Goal: Task Accomplishment & Management: Complete application form

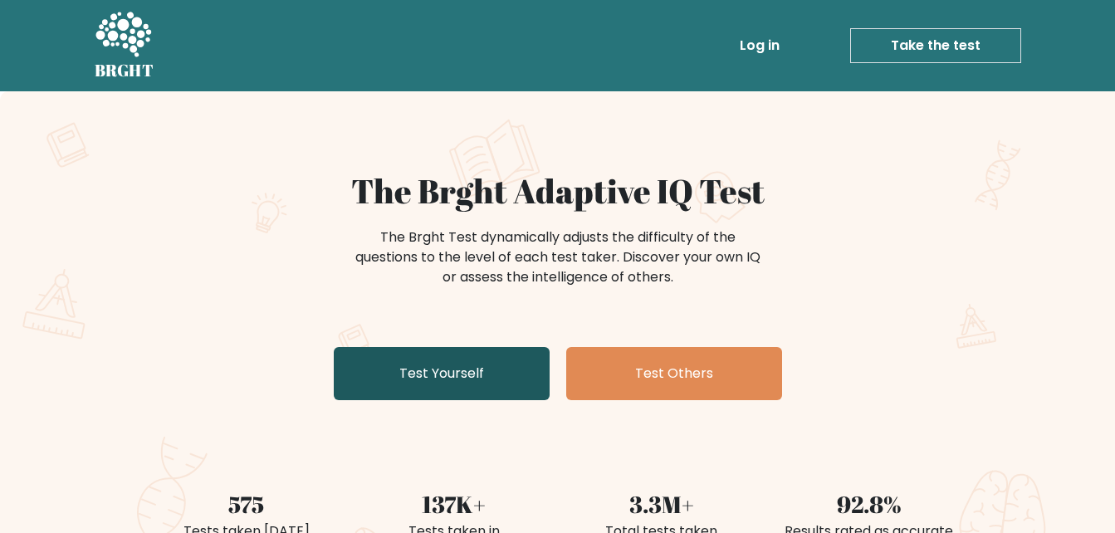
click at [463, 372] on link "Test Yourself" at bounding box center [442, 373] width 216 height 53
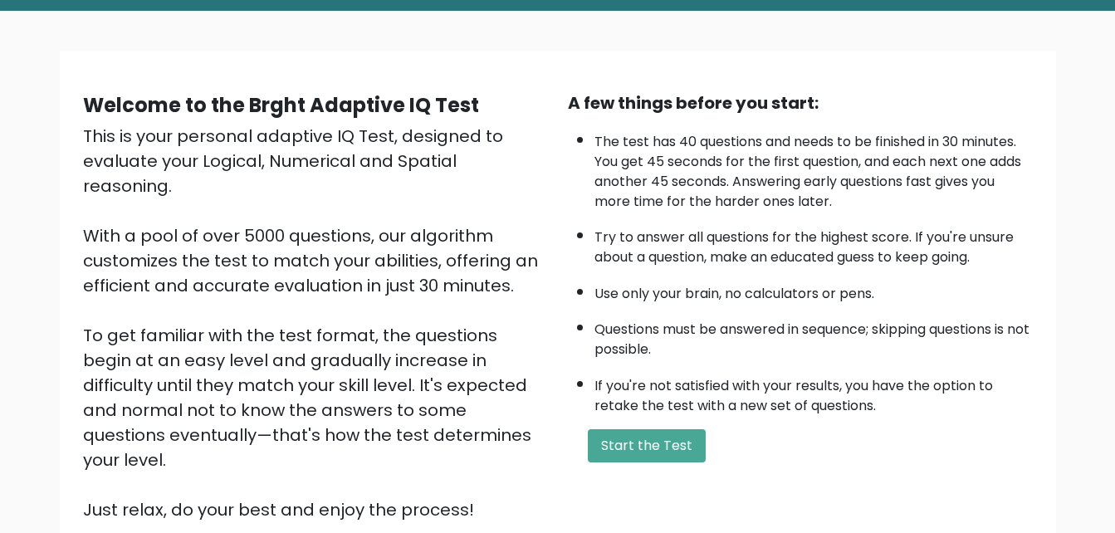
scroll to position [85, 0]
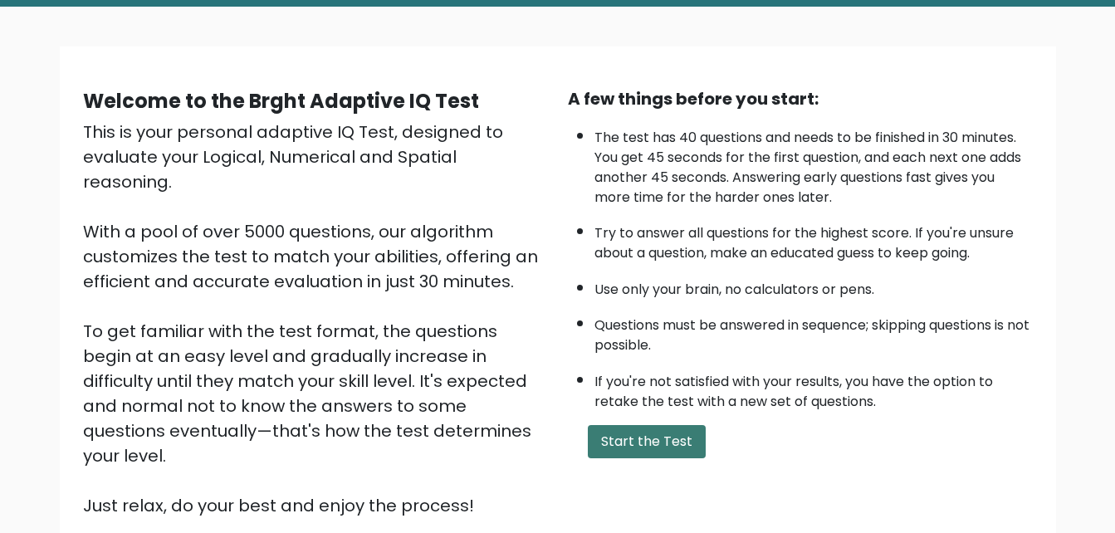
click at [653, 434] on button "Start the Test" at bounding box center [647, 441] width 118 height 33
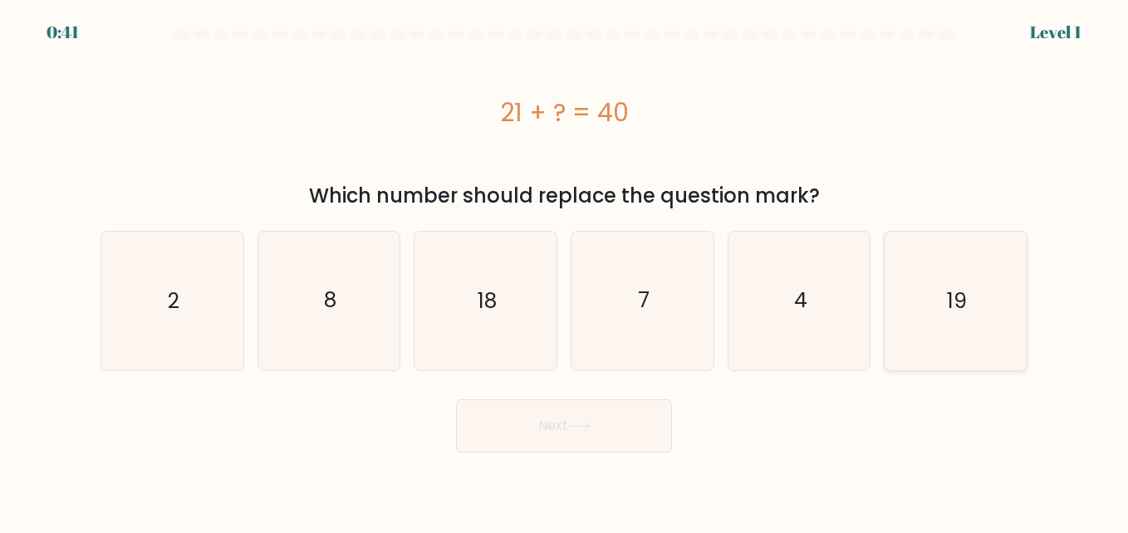
click at [927, 348] on icon "19" at bounding box center [955, 301] width 138 height 138
click at [565, 271] on input "f. 19" at bounding box center [564, 269] width 1 height 4
radio input "true"
click at [571, 437] on button "Next" at bounding box center [564, 425] width 216 height 53
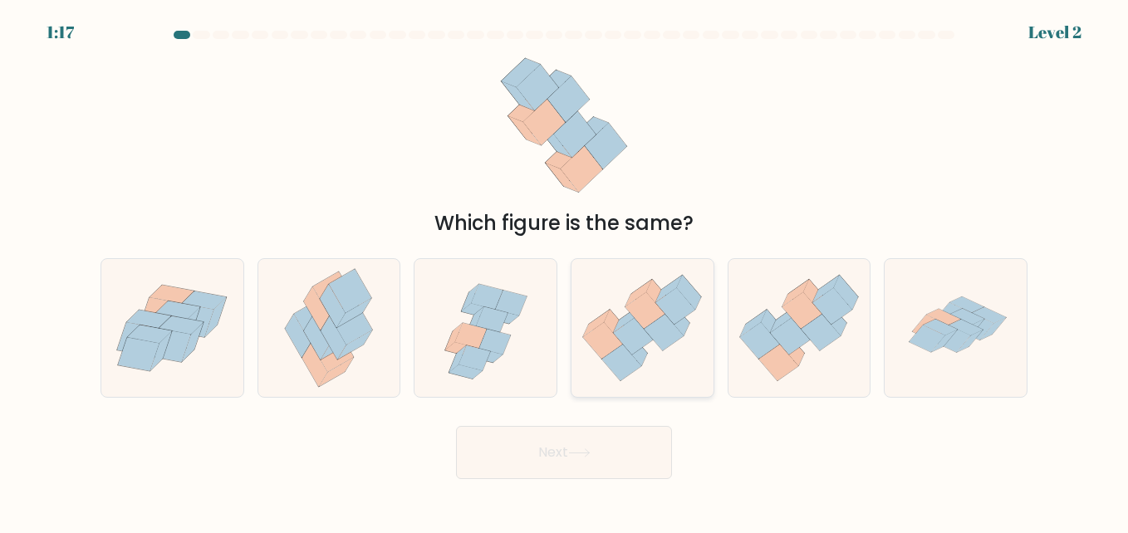
click at [659, 315] on icon at bounding box center [645, 310] width 40 height 37
click at [565, 271] on input "d." at bounding box center [564, 269] width 1 height 4
radio input "true"
click at [573, 467] on button "Next" at bounding box center [564, 452] width 216 height 53
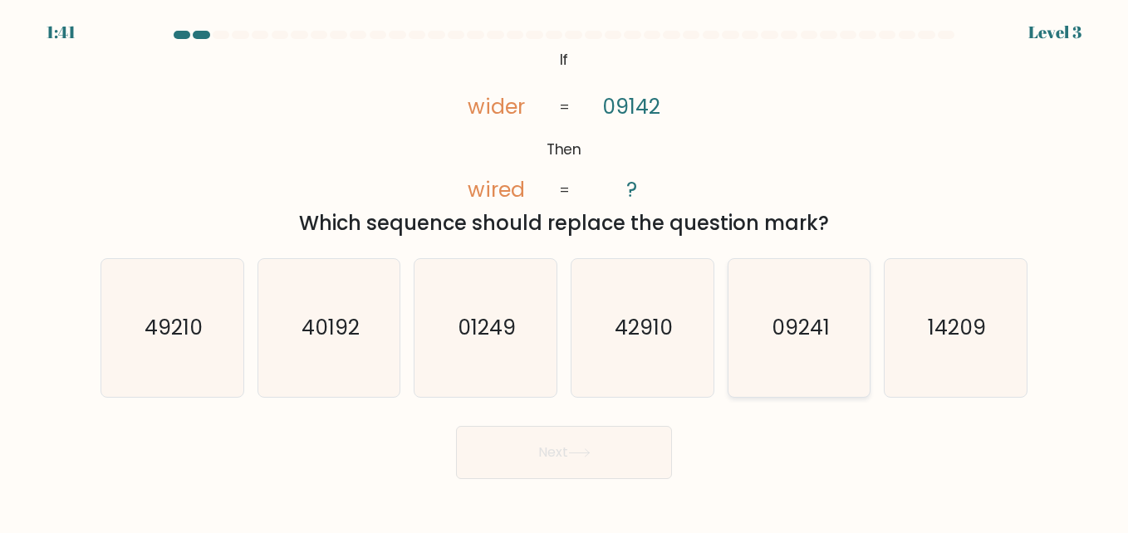
click at [781, 311] on icon "09241" at bounding box center [799, 328] width 138 height 138
click at [565, 271] on input "e. 09241" at bounding box center [564, 269] width 1 height 4
radio input "true"
click at [585, 453] on icon at bounding box center [579, 452] width 22 height 9
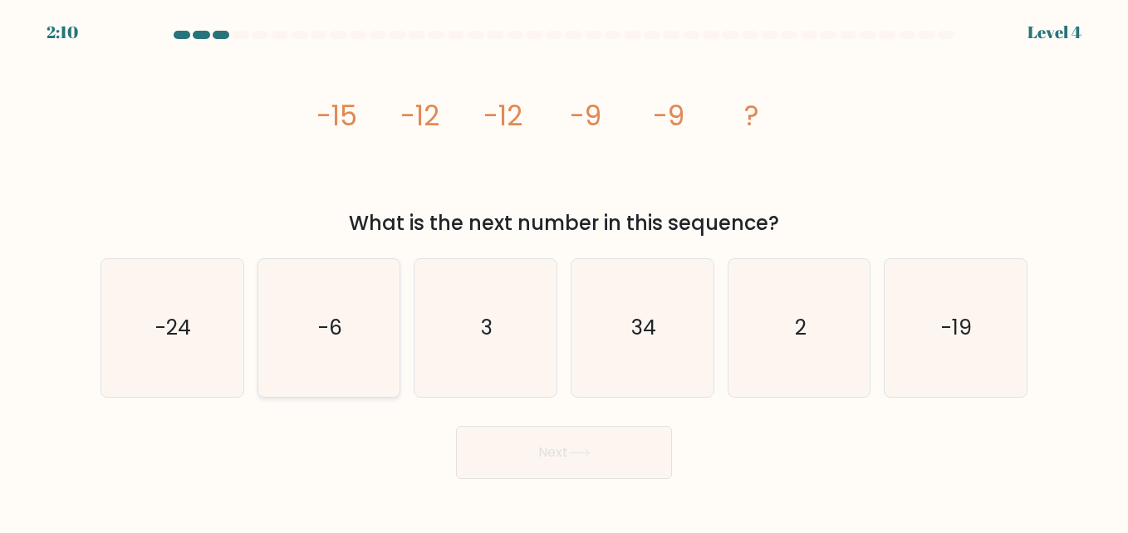
click at [301, 336] on icon "-6" at bounding box center [329, 328] width 138 height 138
click at [564, 271] on input "b. -6" at bounding box center [564, 269] width 1 height 4
radio input "true"
click at [529, 472] on button "Next" at bounding box center [564, 452] width 216 height 53
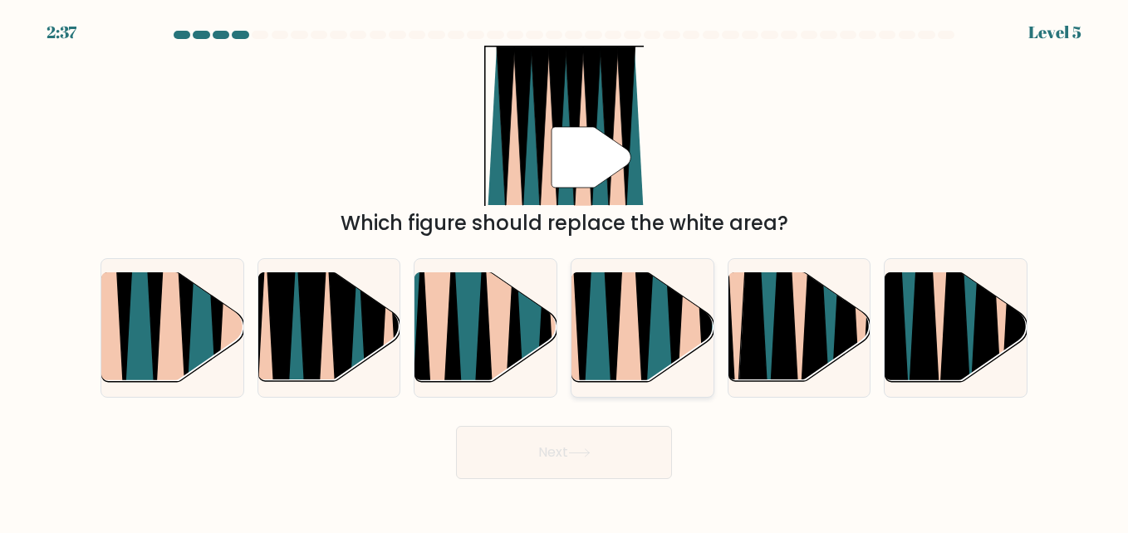
click at [624, 309] on icon at bounding box center [628, 272] width 31 height 283
click at [565, 271] on input "d." at bounding box center [564, 269] width 1 height 4
radio input "true"
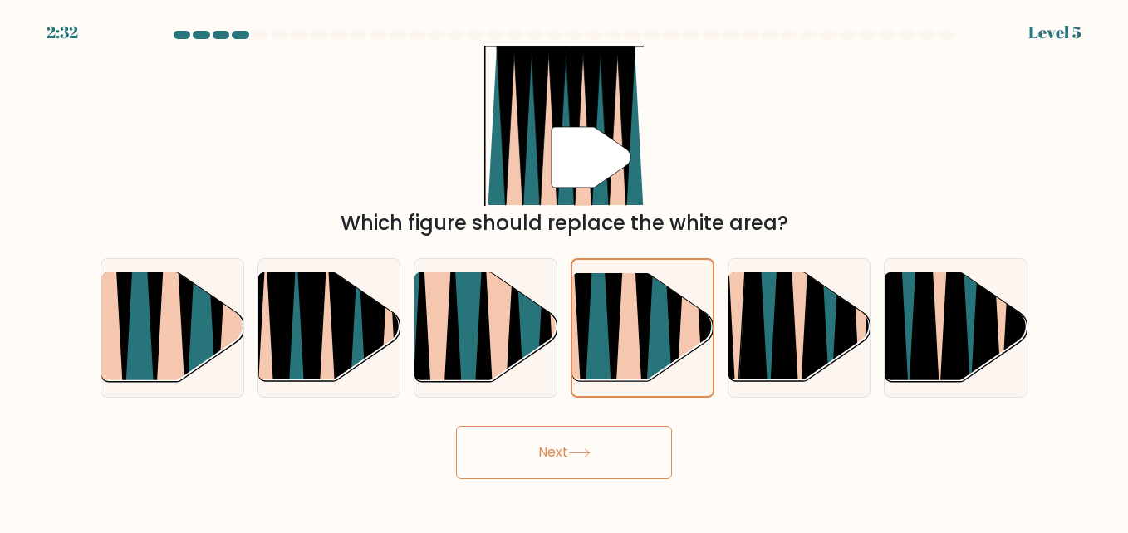
click at [559, 453] on button "Next" at bounding box center [564, 452] width 216 height 53
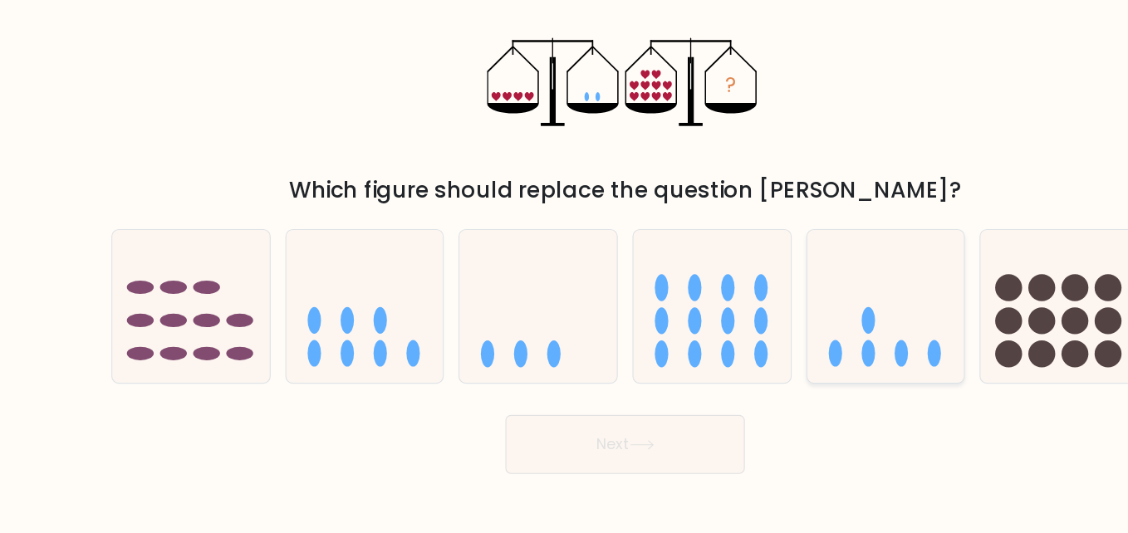
click at [796, 314] on icon at bounding box center [799, 327] width 142 height 117
click at [565, 271] on input "e." at bounding box center [564, 269] width 1 height 4
radio input "true"
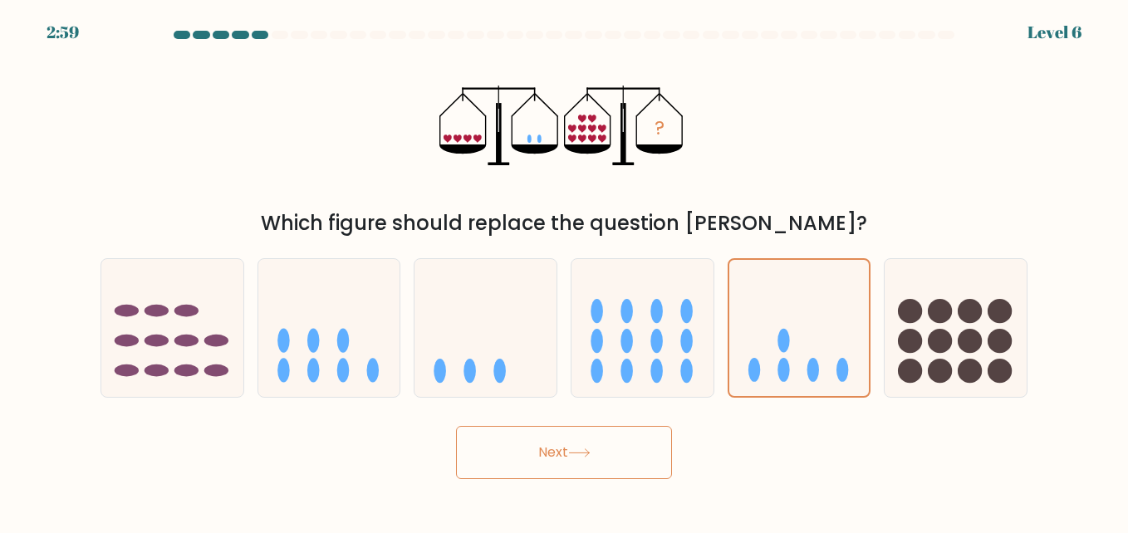
click at [559, 453] on button "Next" at bounding box center [564, 452] width 216 height 53
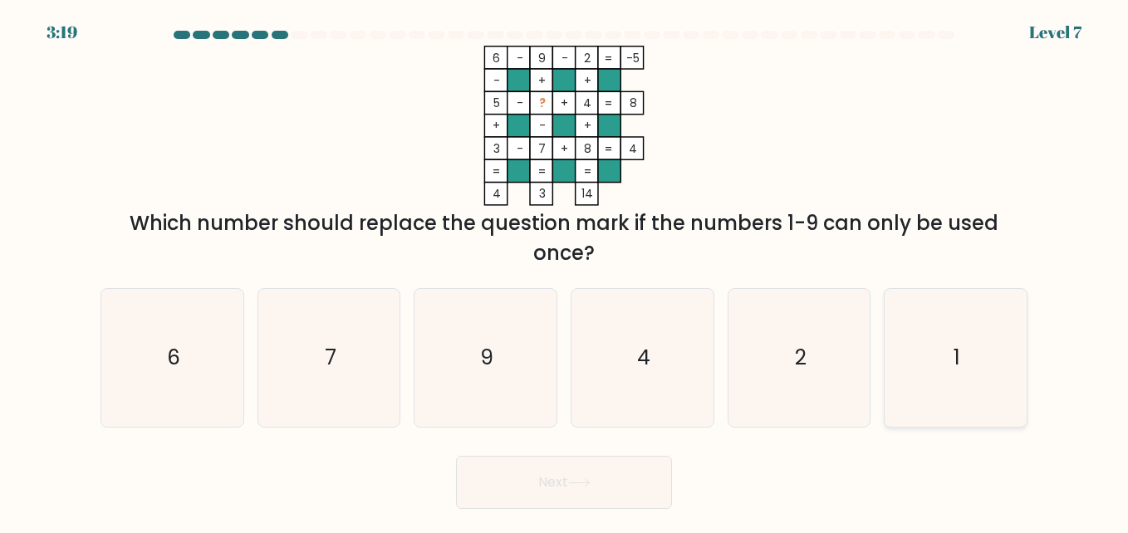
click at [951, 335] on icon "1" at bounding box center [955, 358] width 138 height 138
click at [565, 271] on input "f. 1" at bounding box center [564, 269] width 1 height 4
radio input "true"
click at [566, 475] on button "Next" at bounding box center [564, 482] width 216 height 53
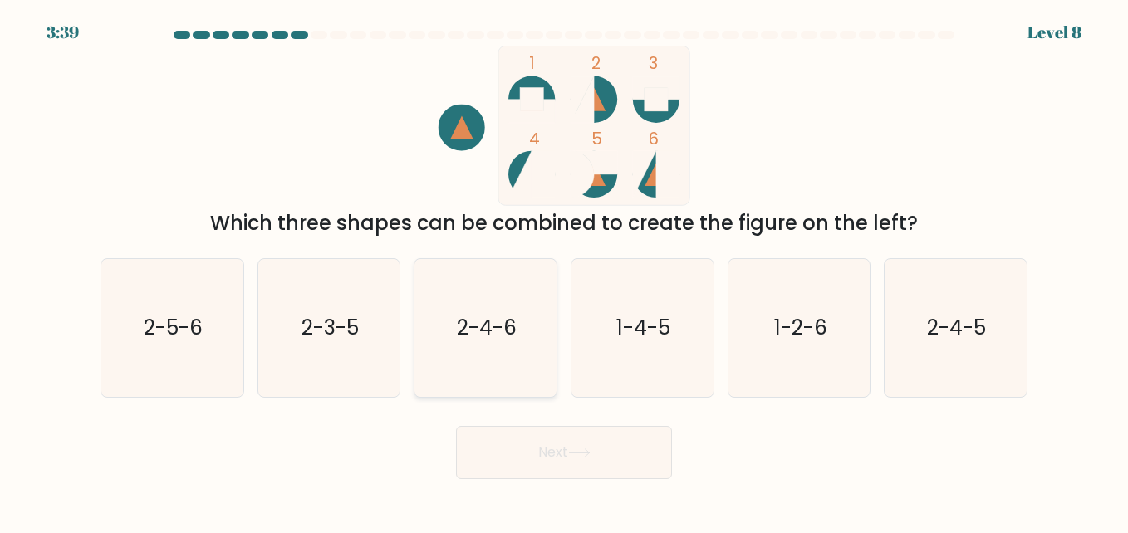
click at [432, 303] on icon "2-4-6" at bounding box center [485, 328] width 138 height 138
click at [564, 271] on input "c. 2-4-6" at bounding box center [564, 269] width 1 height 4
radio input "true"
click at [526, 461] on button "Next" at bounding box center [564, 452] width 216 height 53
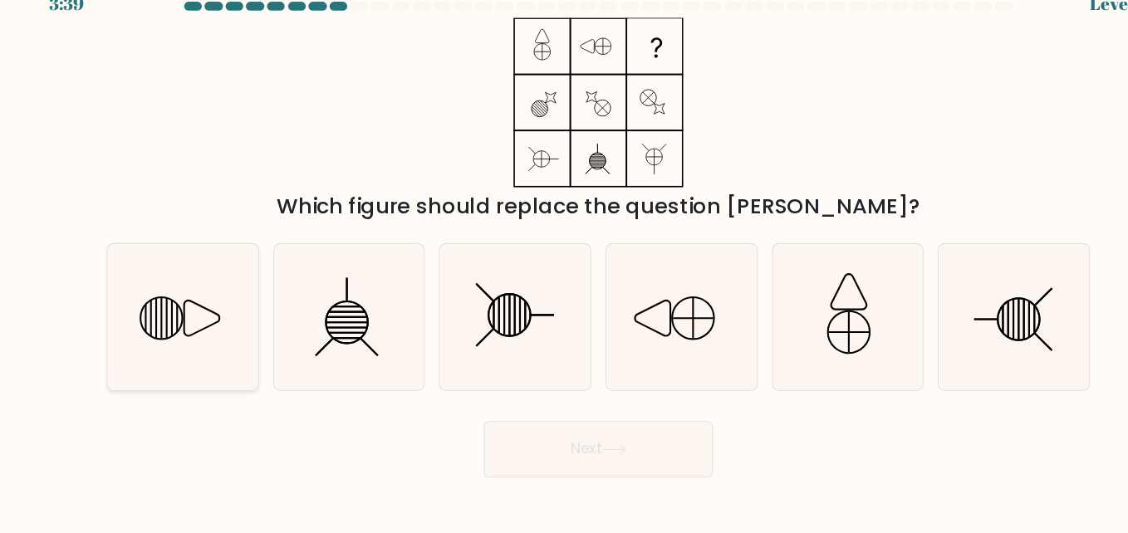
click at [207, 328] on icon at bounding box center [190, 328] width 33 height 33
click at [564, 271] on input "a." at bounding box center [564, 269] width 1 height 4
radio input "true"
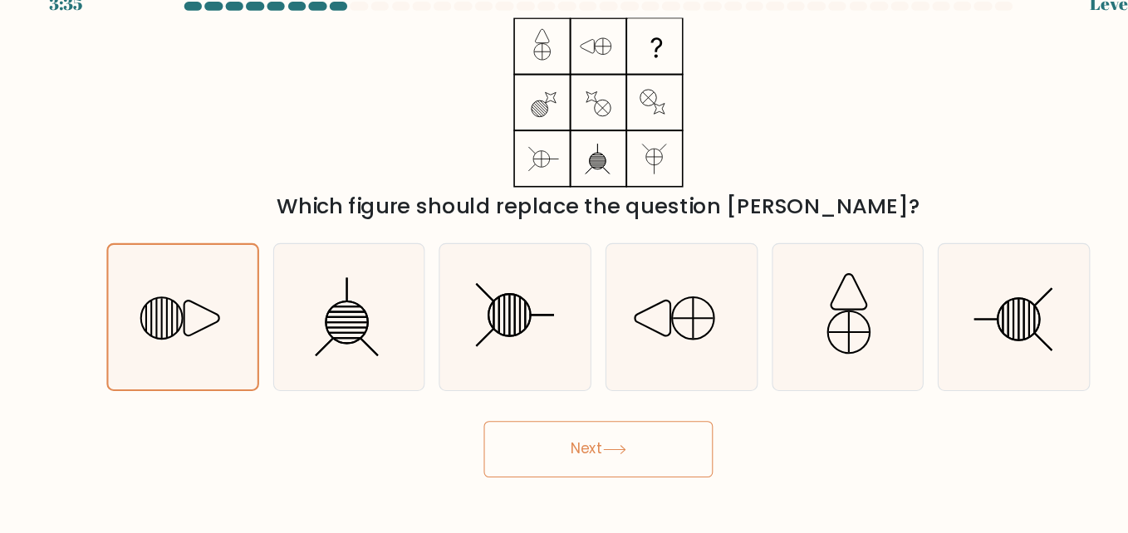
click at [548, 458] on button "Next" at bounding box center [564, 452] width 216 height 53
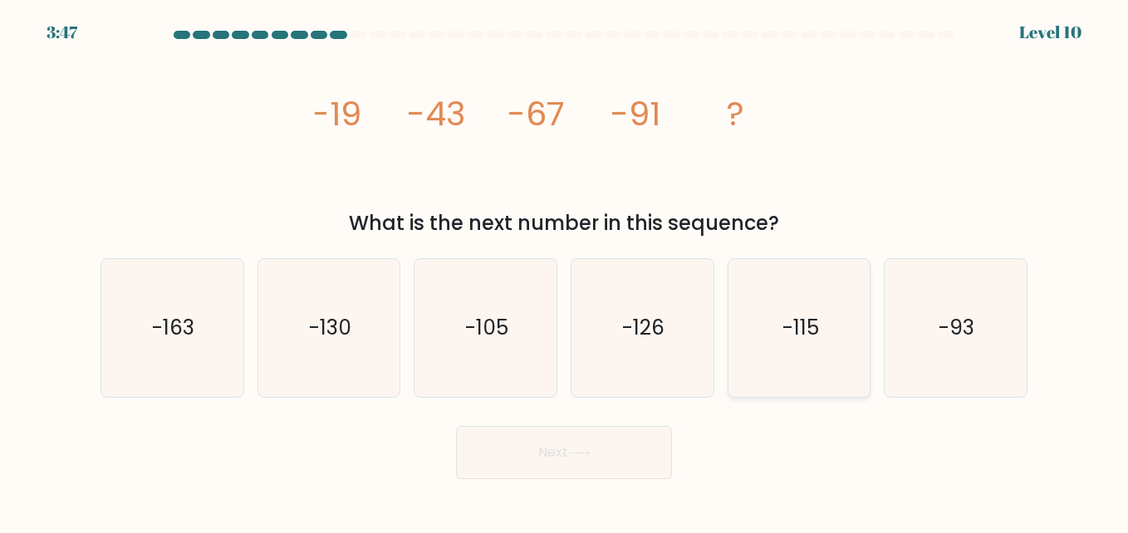
click at [856, 347] on icon "-115" at bounding box center [799, 328] width 138 height 138
click at [565, 271] on input "e. -115" at bounding box center [564, 269] width 1 height 4
radio input "true"
click at [494, 456] on button "Next" at bounding box center [564, 452] width 216 height 53
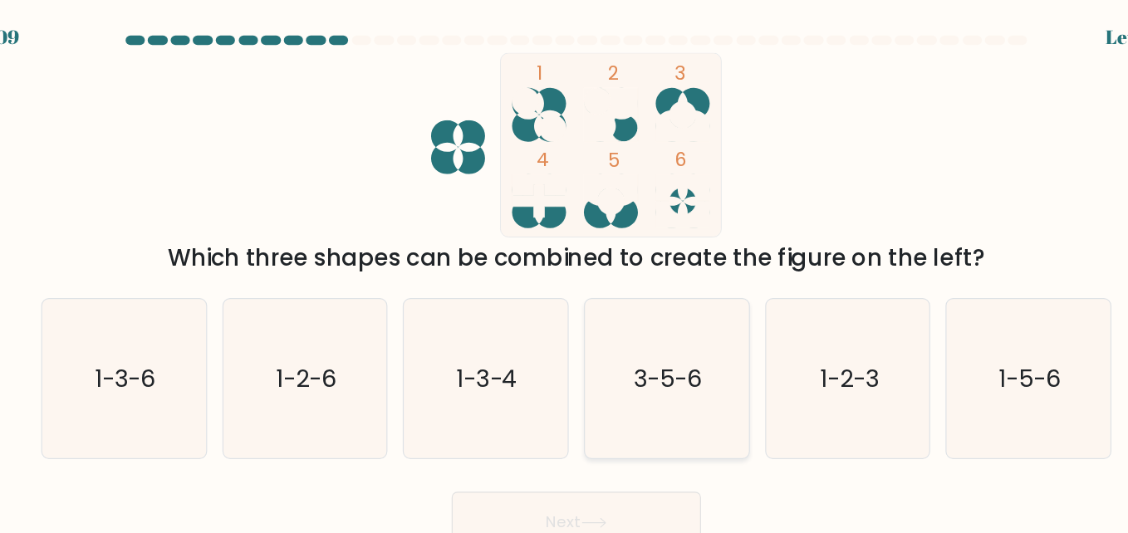
click at [643, 331] on text "3-5-6" at bounding box center [643, 327] width 59 height 29
click at [565, 271] on input "d. 3-5-6" at bounding box center [564, 269] width 1 height 4
radio input "true"
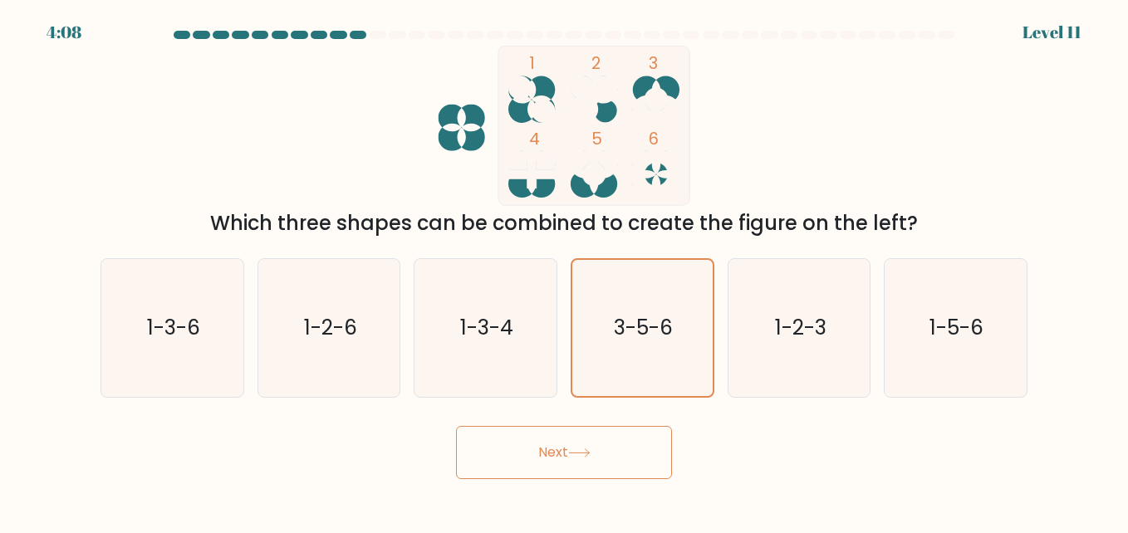
click at [571, 458] on button "Next" at bounding box center [564, 452] width 216 height 53
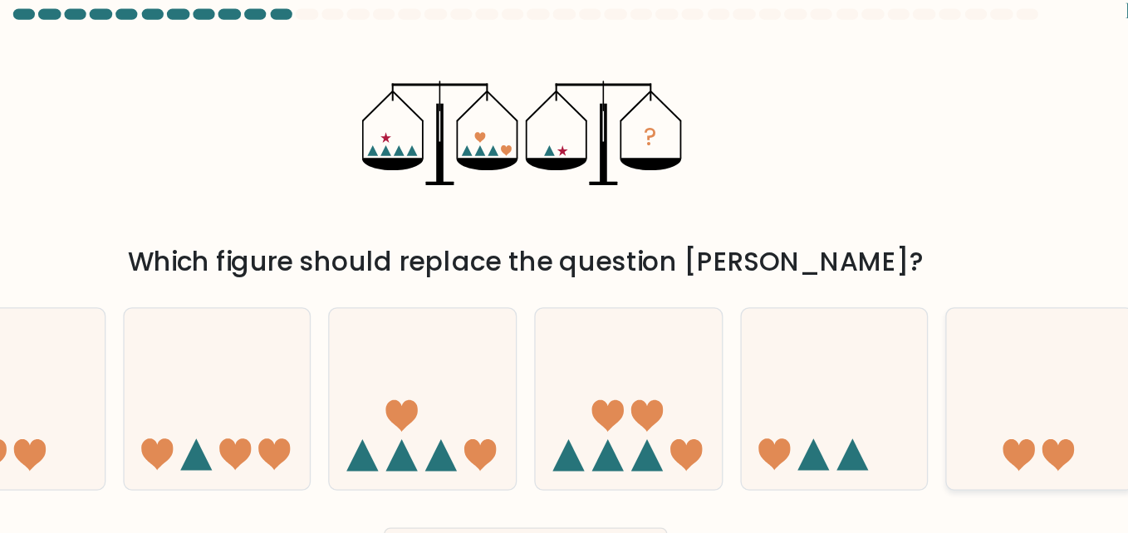
click at [938, 350] on icon at bounding box center [955, 327] width 142 height 117
click at [565, 271] on input "f." at bounding box center [564, 269] width 1 height 4
radio input "true"
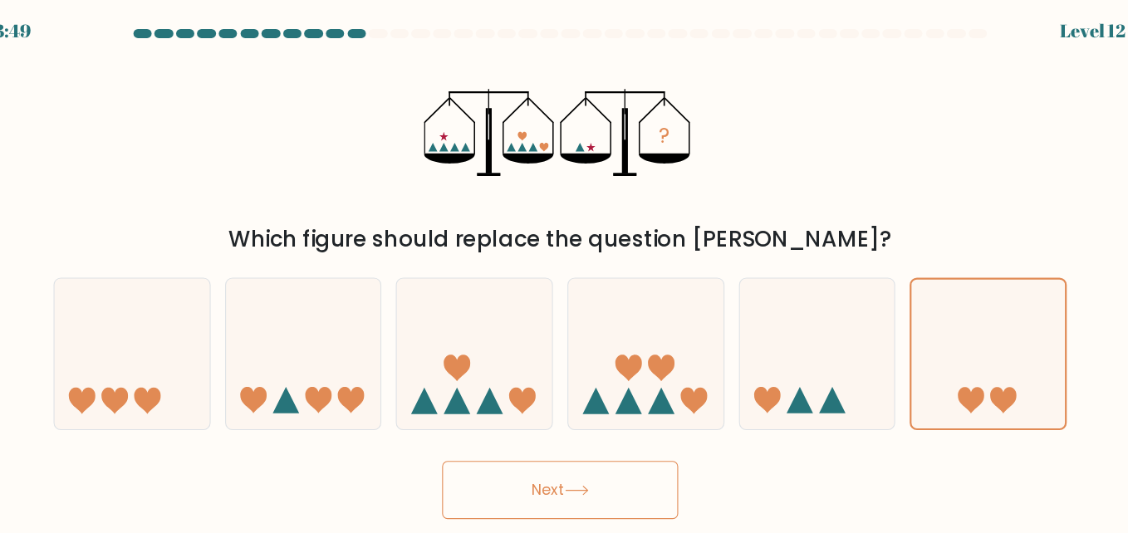
click at [567, 459] on button "Next" at bounding box center [564, 452] width 216 height 53
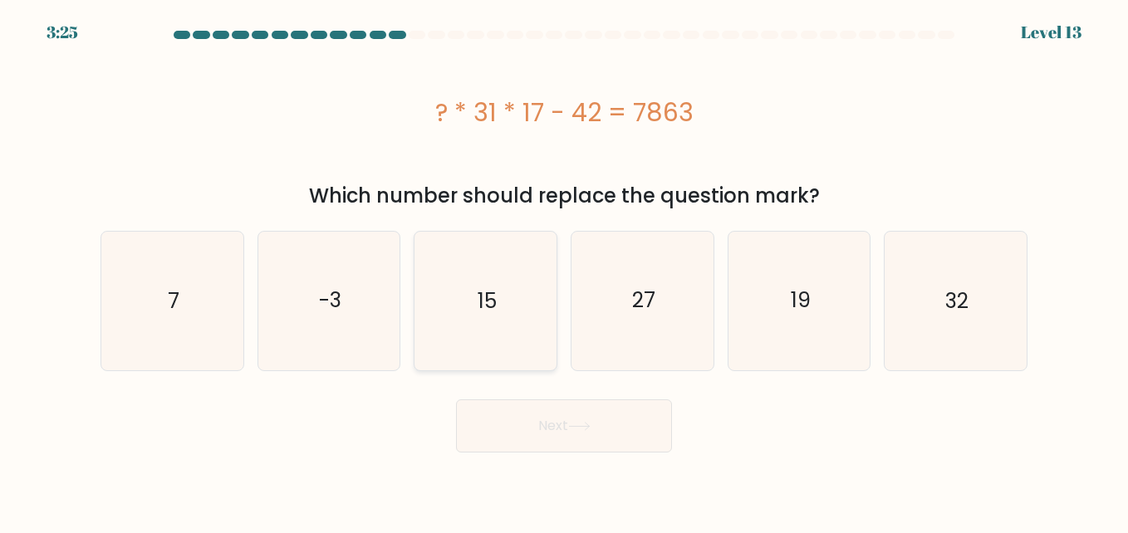
click at [478, 316] on icon "15" at bounding box center [485, 301] width 138 height 138
click at [564, 271] on input "c. 15" at bounding box center [564, 269] width 1 height 4
radio input "true"
click at [561, 419] on button "Next" at bounding box center [564, 425] width 216 height 53
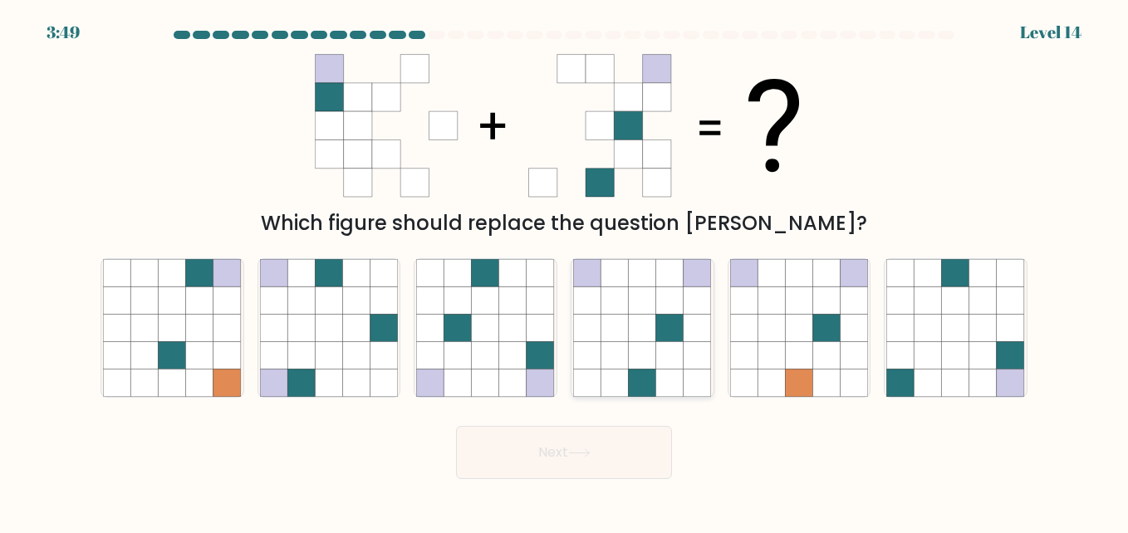
click at [667, 326] on icon at bounding box center [669, 327] width 27 height 27
click at [565, 271] on input "d." at bounding box center [564, 269] width 1 height 4
radio input "true"
click at [546, 457] on button "Next" at bounding box center [564, 452] width 216 height 53
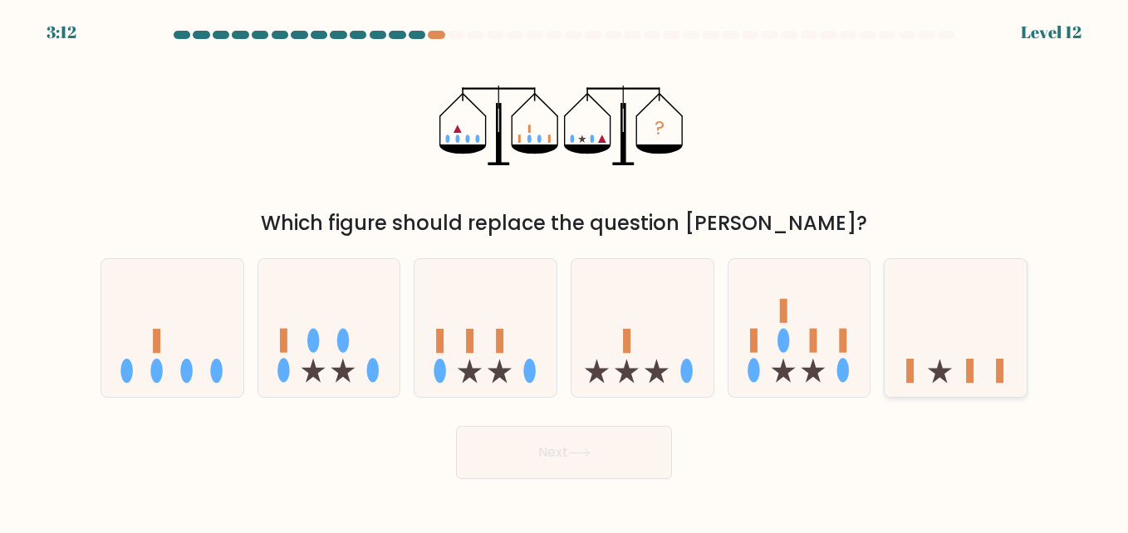
click at [910, 333] on icon at bounding box center [955, 327] width 142 height 117
click at [565, 271] on input "f." at bounding box center [564, 269] width 1 height 4
radio input "true"
click at [606, 453] on button "Next" at bounding box center [564, 452] width 216 height 53
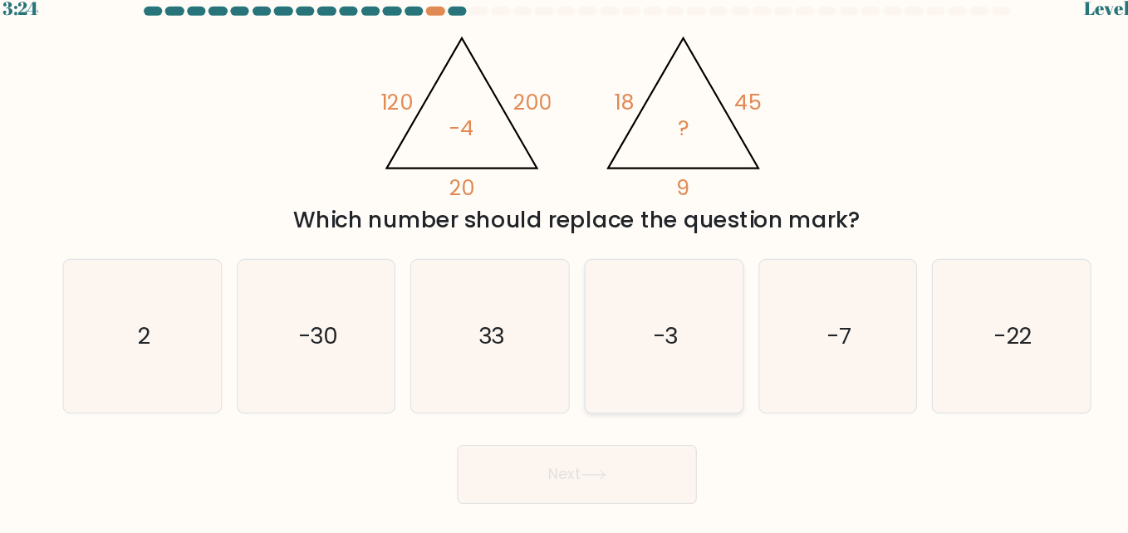
click at [668, 340] on icon "-3" at bounding box center [642, 328] width 138 height 138
click at [565, 271] on input "d. -3" at bounding box center [564, 269] width 1 height 4
radio input "true"
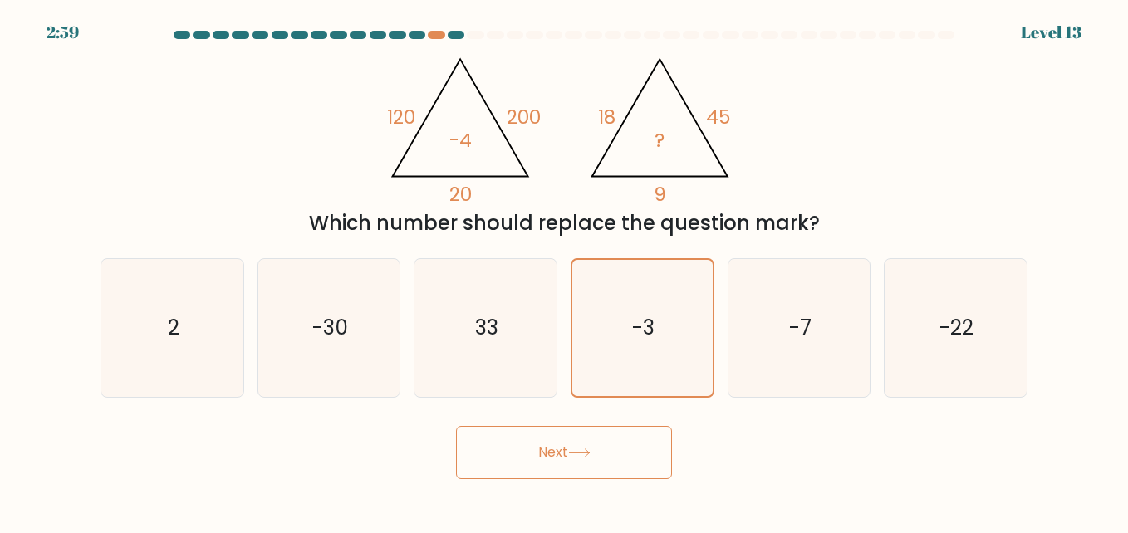
click at [584, 453] on icon at bounding box center [579, 452] width 20 height 7
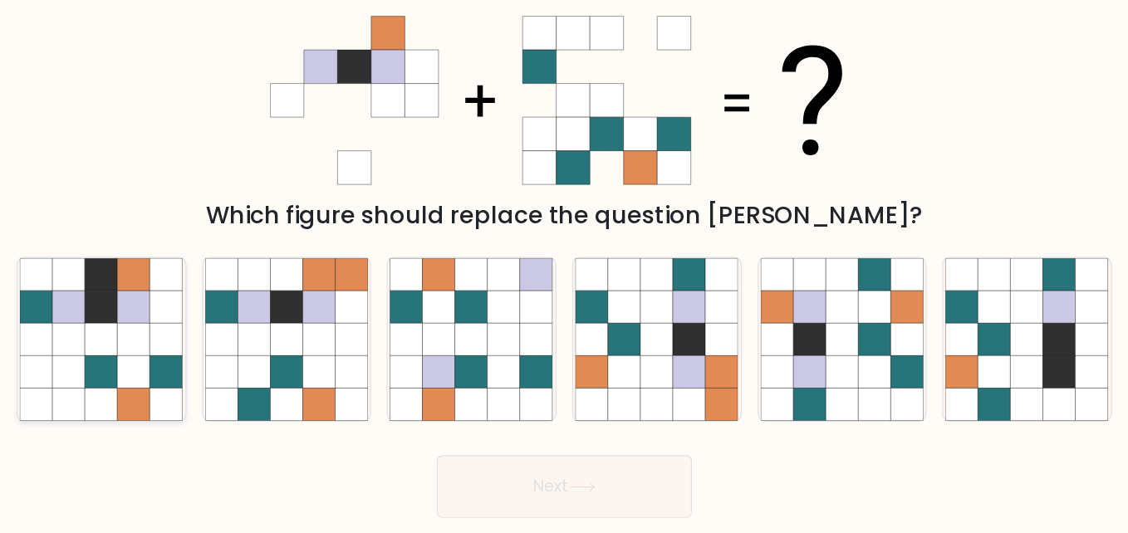
click at [188, 342] on icon at bounding box center [199, 355] width 27 height 27
click at [564, 271] on input "a." at bounding box center [564, 269] width 1 height 4
radio input "true"
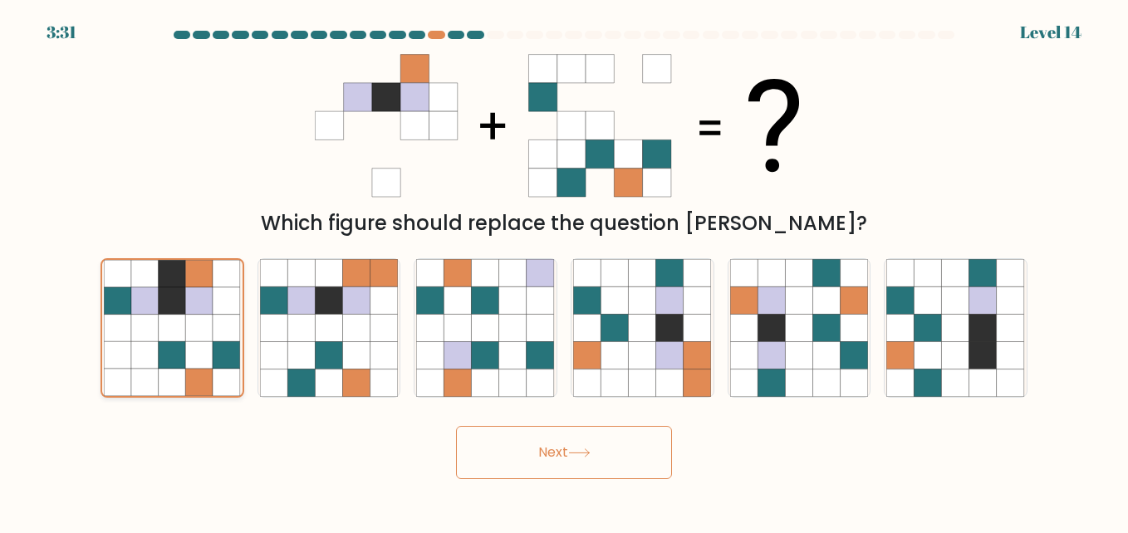
click at [147, 337] on icon at bounding box center [144, 328] width 27 height 27
click at [564, 271] on input "a." at bounding box center [564, 269] width 1 height 4
click at [165, 338] on icon at bounding box center [172, 328] width 27 height 27
click at [564, 271] on input "a." at bounding box center [564, 269] width 1 height 4
click at [526, 443] on button "Next" at bounding box center [564, 452] width 216 height 53
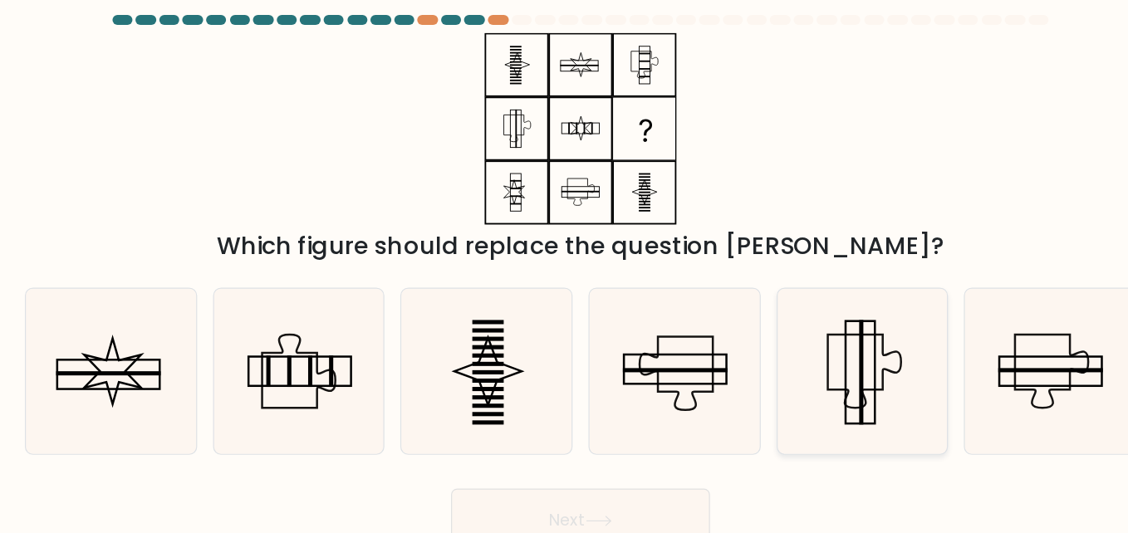
click at [806, 316] on icon at bounding box center [799, 328] width 138 height 138
click at [565, 271] on input "e." at bounding box center [564, 269] width 1 height 4
radio input "true"
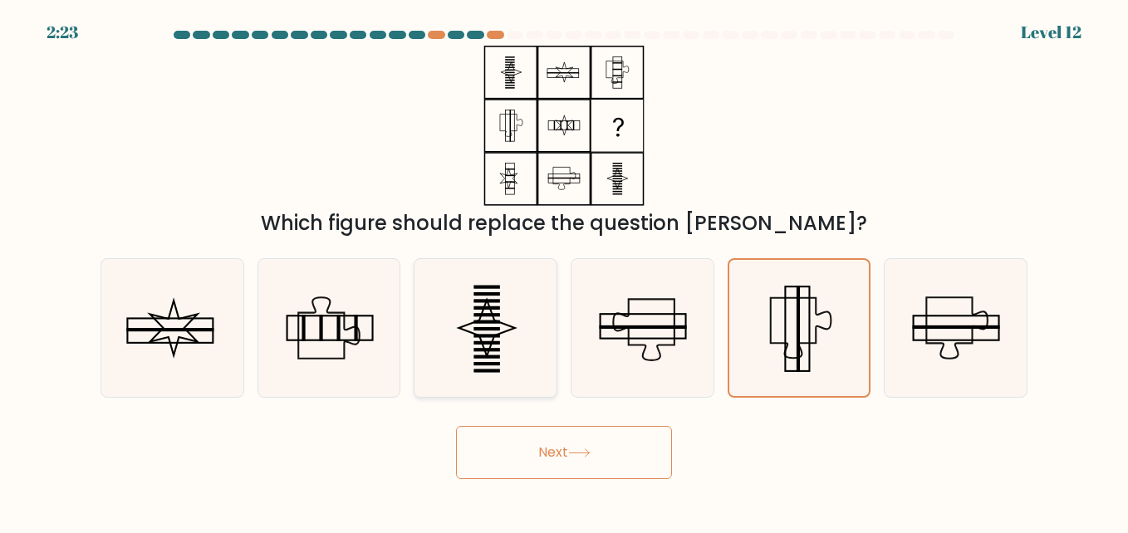
click at [552, 360] on icon at bounding box center [485, 328] width 138 height 138
click at [564, 271] on input "c." at bounding box center [564, 269] width 1 height 4
radio input "true"
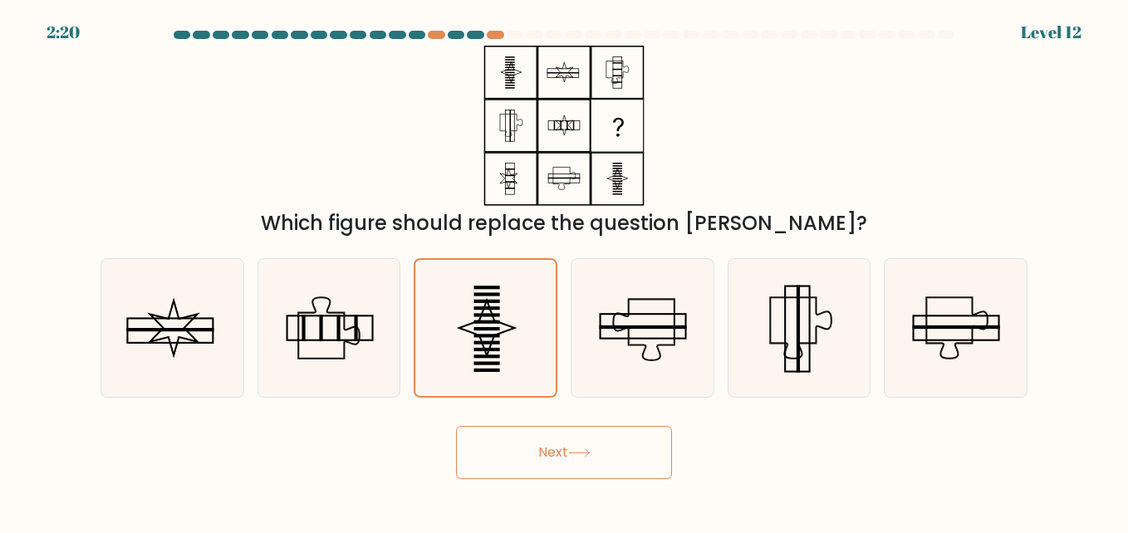
click at [529, 458] on button "Next" at bounding box center [564, 452] width 216 height 53
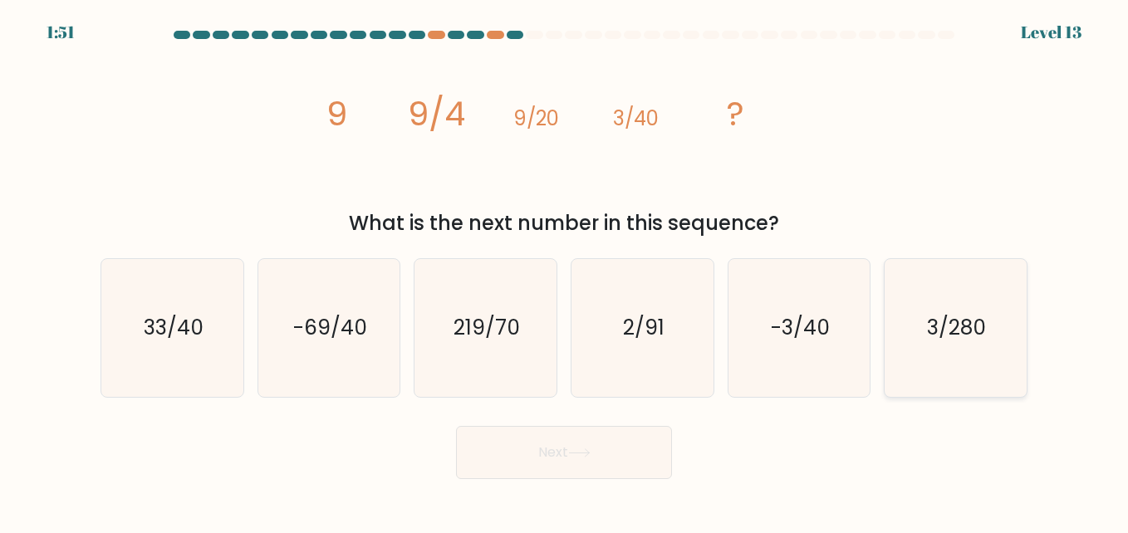
click at [960, 317] on text "3/280" at bounding box center [957, 327] width 59 height 29
click at [565, 271] on input "f. 3/280" at bounding box center [564, 269] width 1 height 4
radio input "true"
click at [530, 467] on button "Next" at bounding box center [564, 452] width 216 height 53
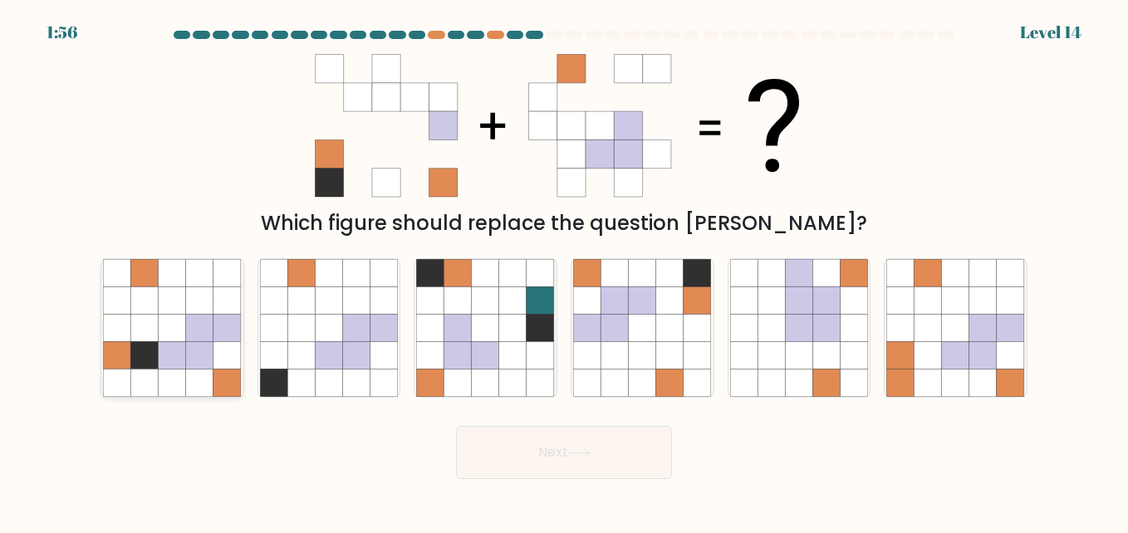
click at [140, 370] on icon at bounding box center [144, 383] width 27 height 27
click at [564, 271] on input "a." at bounding box center [564, 269] width 1 height 4
radio input "true"
click at [572, 443] on button "Next" at bounding box center [564, 452] width 216 height 53
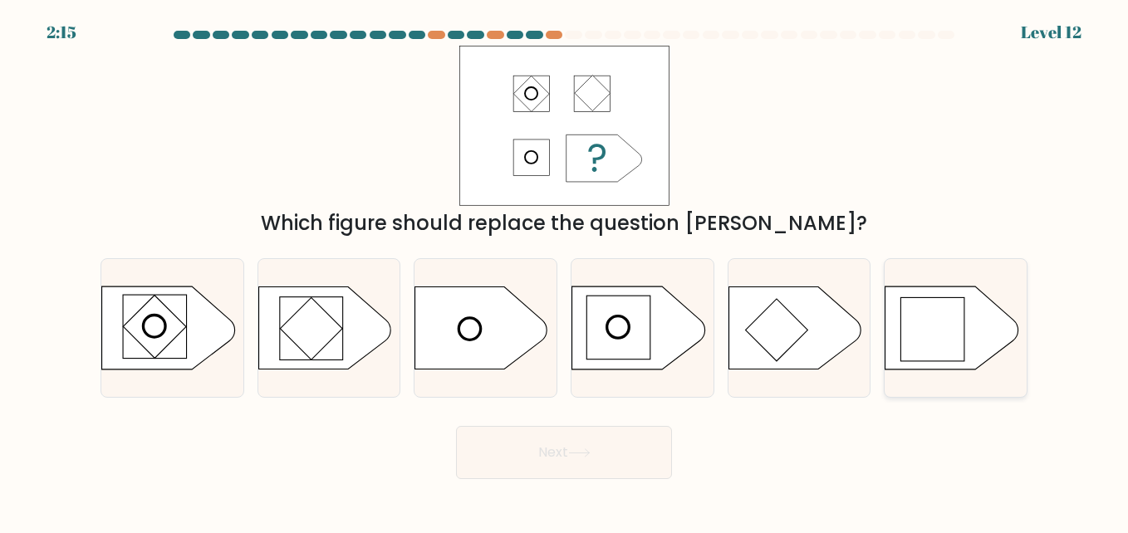
click at [983, 306] on icon at bounding box center [951, 327] width 133 height 83
click at [565, 271] on input "f." at bounding box center [564, 269] width 1 height 4
radio input "true"
click at [599, 461] on button "Next" at bounding box center [564, 452] width 216 height 53
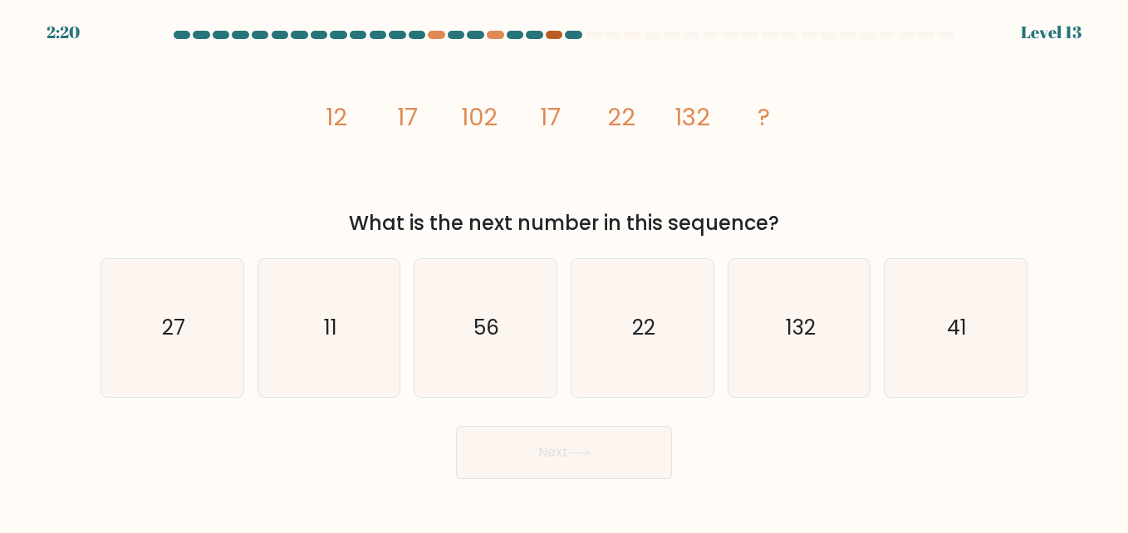
click at [554, 37] on div at bounding box center [554, 35] width 17 height 8
